Goal: Task Accomplishment & Management: Use online tool/utility

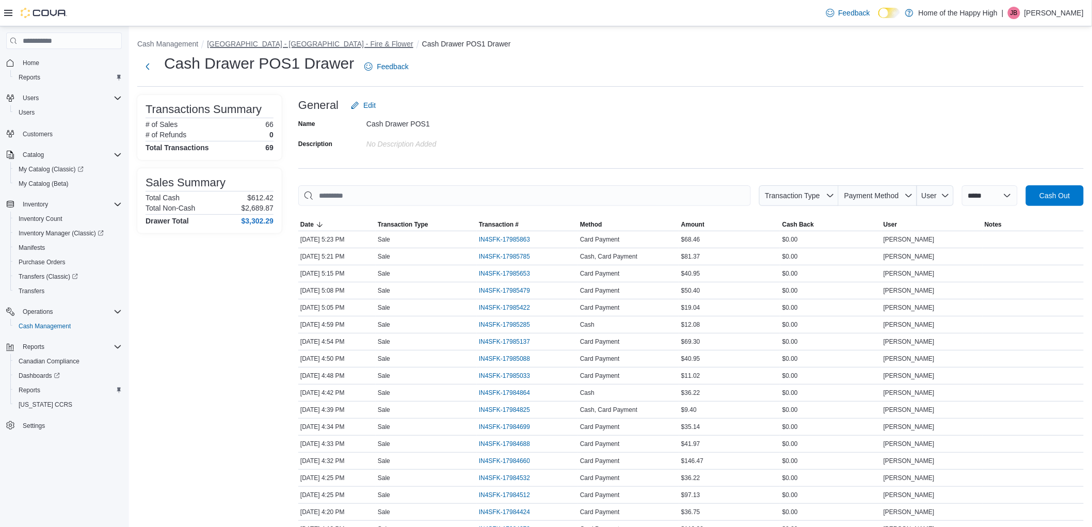
click at [292, 44] on button "[GEOGRAPHIC_DATA] - [GEOGRAPHIC_DATA] - Fire & Flower" at bounding box center [310, 44] width 206 height 8
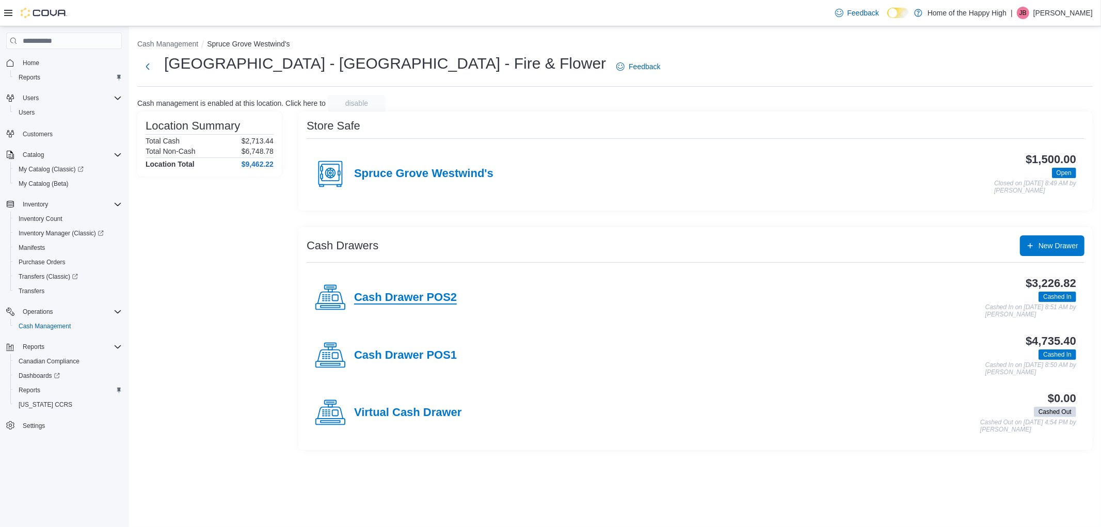
click at [434, 297] on h4 "Cash Drawer POS2" at bounding box center [405, 297] width 103 height 13
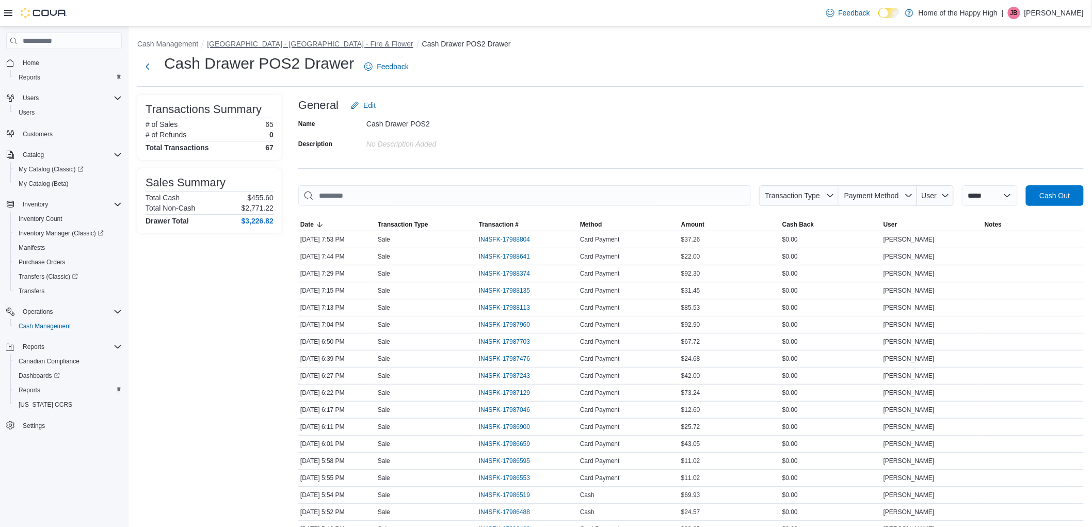
click at [222, 44] on button "[GEOGRAPHIC_DATA] - [GEOGRAPHIC_DATA] - Fire & Flower" at bounding box center [310, 44] width 206 height 8
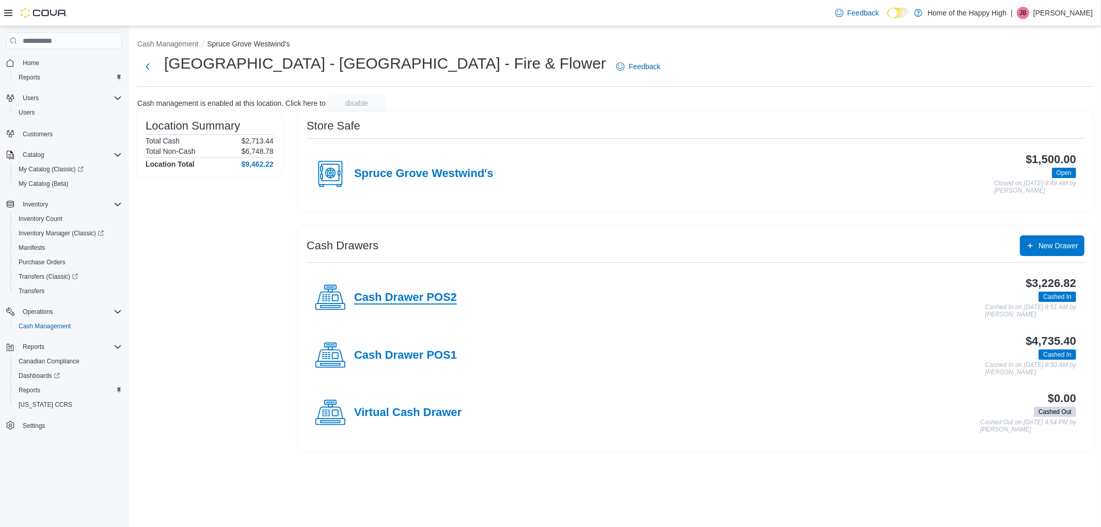
click at [417, 301] on h4 "Cash Drawer POS2" at bounding box center [405, 297] width 103 height 13
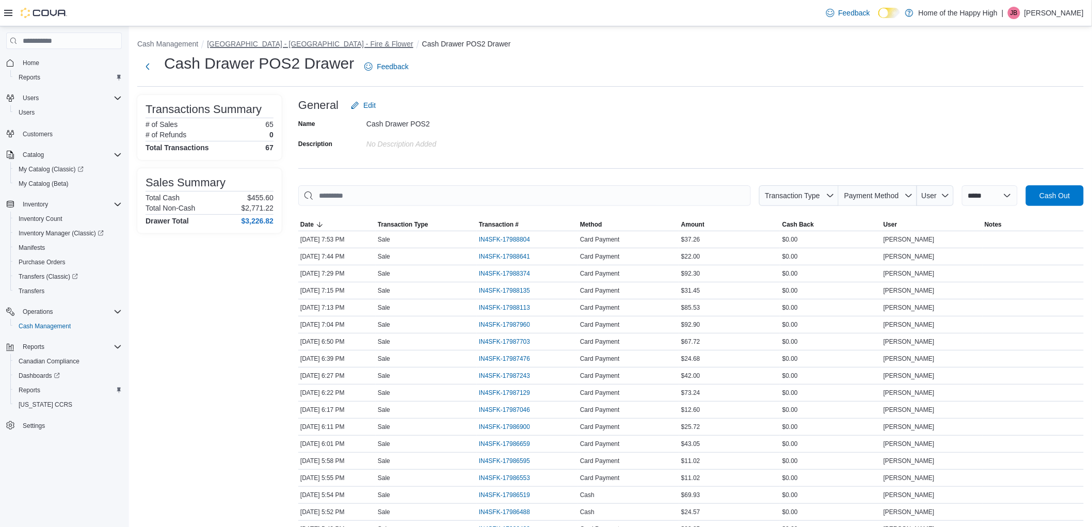
click at [307, 41] on button "[GEOGRAPHIC_DATA] - [GEOGRAPHIC_DATA] - Fire & Flower" at bounding box center [310, 44] width 206 height 8
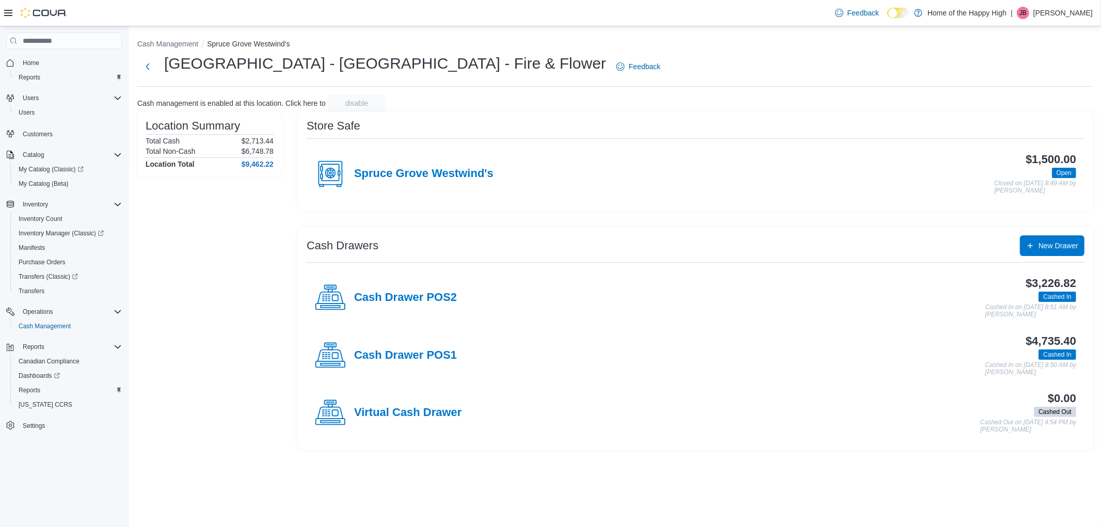
click at [413, 348] on div "Cash Drawer POS1" at bounding box center [386, 355] width 142 height 31
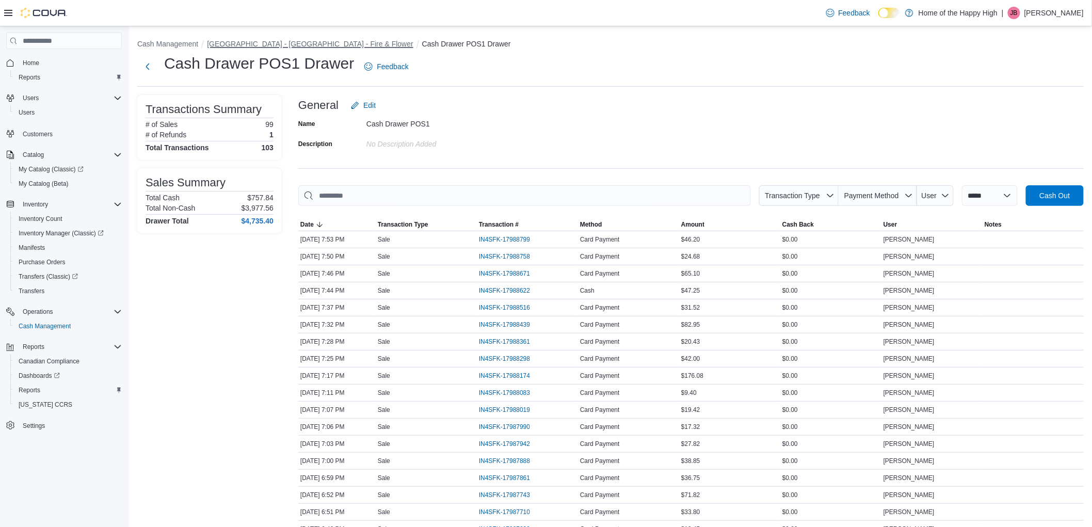
click at [308, 45] on button "[GEOGRAPHIC_DATA] - [GEOGRAPHIC_DATA] - Fire & Flower" at bounding box center [310, 44] width 206 height 8
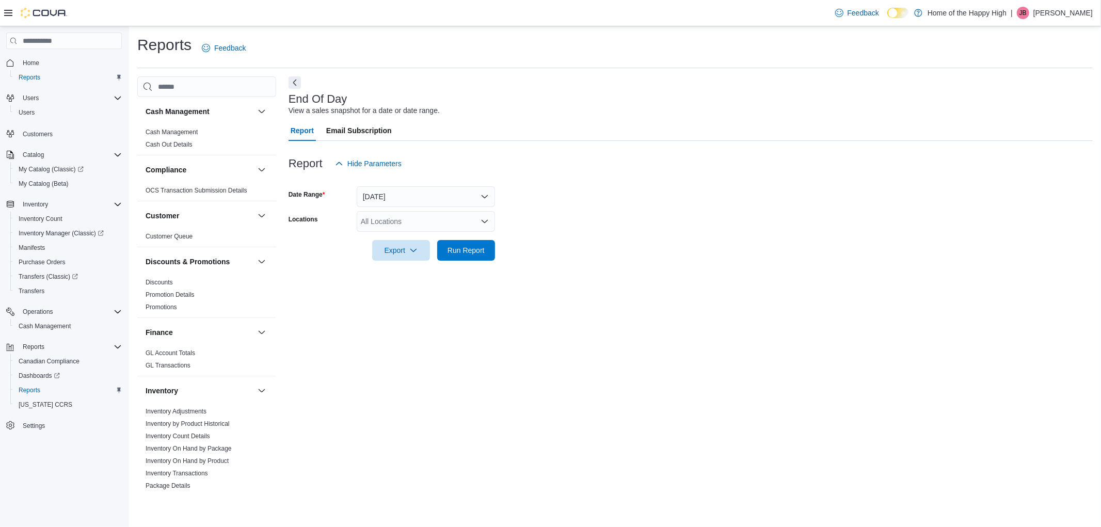
click at [401, 217] on div "All Locations" at bounding box center [426, 221] width 138 height 21
type input "******"
click at [453, 232] on button "[GEOGRAPHIC_DATA] - [GEOGRAPHIC_DATA] - Fire & Flower" at bounding box center [426, 239] width 138 height 15
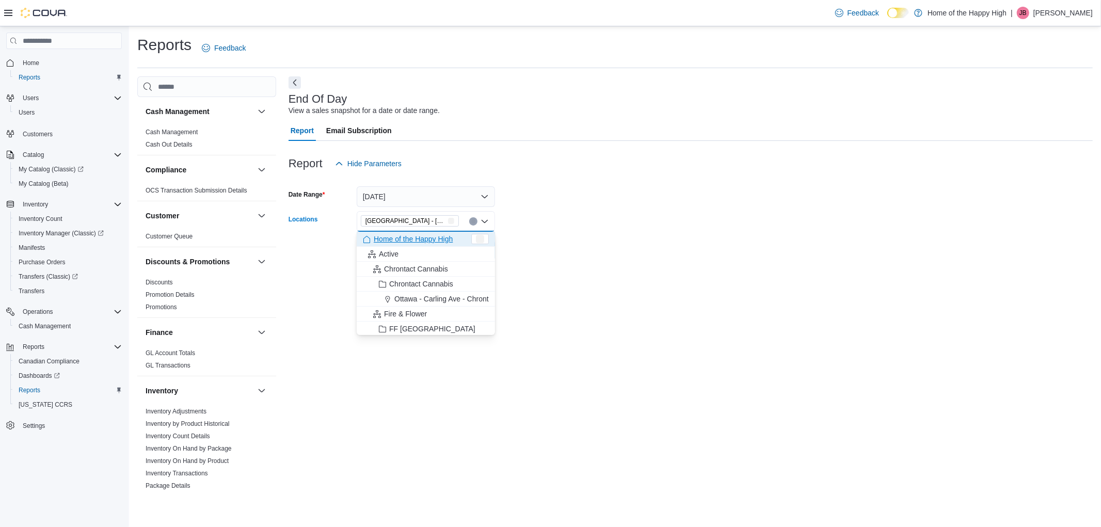
click at [549, 248] on form "Date Range Today Locations Spruce Grove - Westwinds - Fire & Flower Combo box. …" at bounding box center [691, 217] width 804 height 87
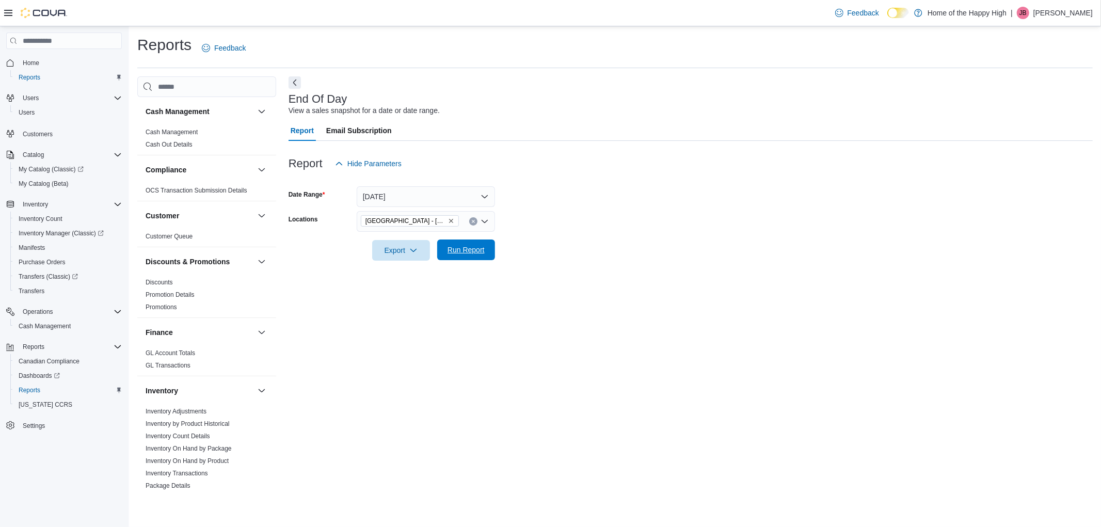
click at [484, 249] on span "Run Report" at bounding box center [465, 250] width 37 height 10
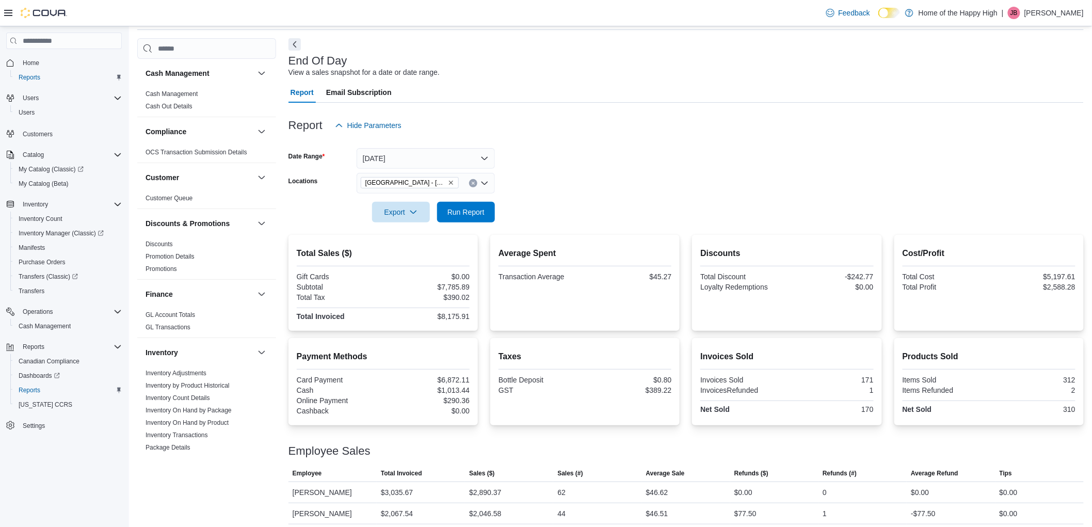
scroll to position [107, 0]
